Goal: Transaction & Acquisition: Purchase product/service

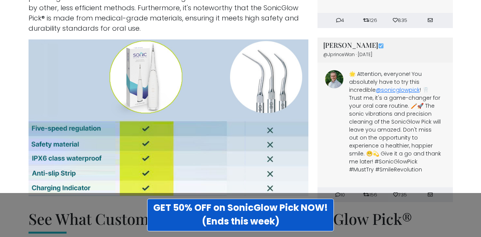
scroll to position [2697, 0]
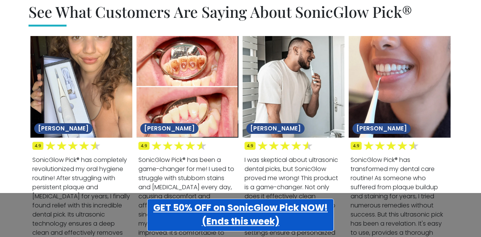
click at [306, 213] on strong "GET 50% OFF on SonicGlow Pick NOW! (Ends this week)" at bounding box center [240, 215] width 174 height 26
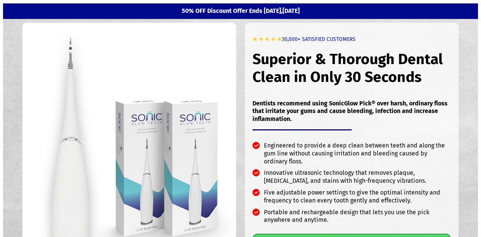
scroll to position [207, 0]
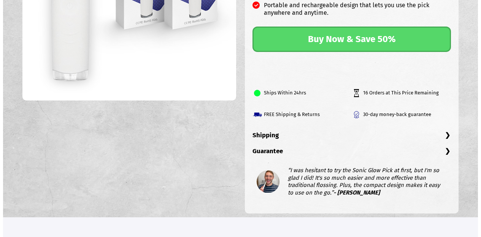
click at [377, 40] on link "Buy Now & Save 50%" at bounding box center [351, 39] width 198 height 25
